Goal: Information Seeking & Learning: Learn about a topic

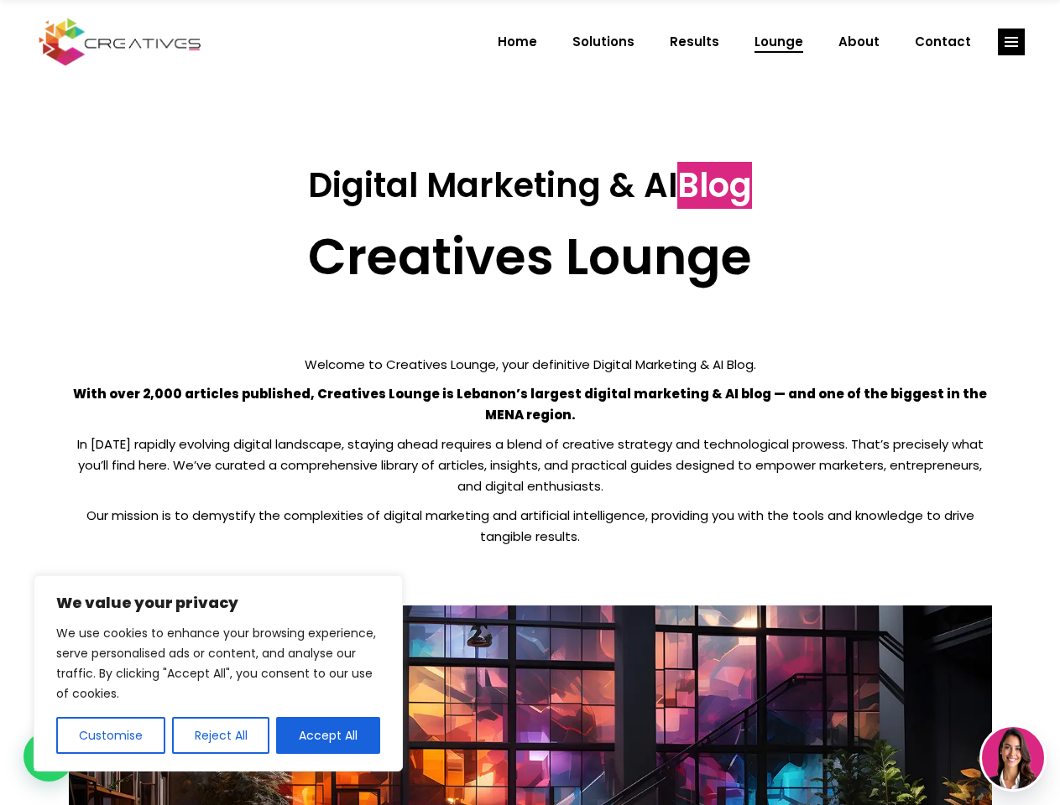
click at [529, 403] on p "With over 2,000 articles published, Creatives Lounge is Lebanon’s largest digit…" at bounding box center [530, 404] width 923 height 42
click at [110, 736] on button "Customise" at bounding box center [110, 735] width 109 height 37
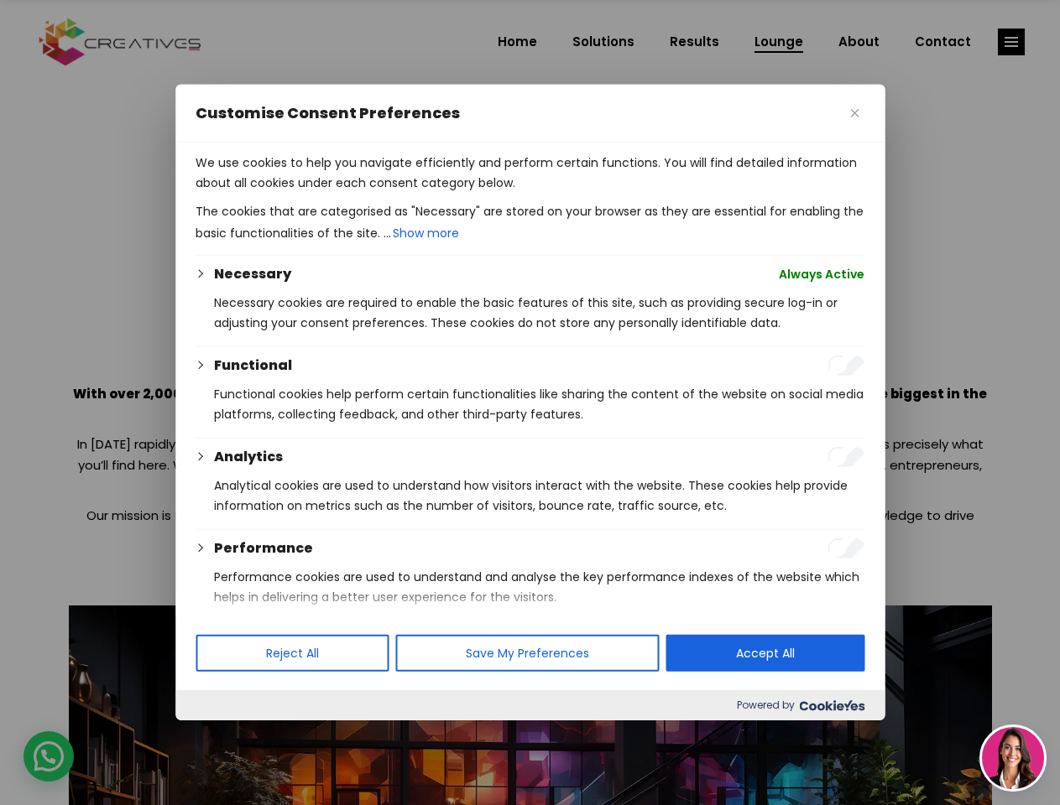
click at [220, 736] on div at bounding box center [530, 402] width 1060 height 805
click at [328, 193] on p "We use cookies to help you navigate efficiently and perform certain functions. …" at bounding box center [529, 173] width 669 height 40
click at [1011, 42] on div at bounding box center [530, 402] width 1060 height 805
click at [1013, 758] on img at bounding box center [1013, 758] width 62 height 62
